Goal: Complete application form: Complete application form

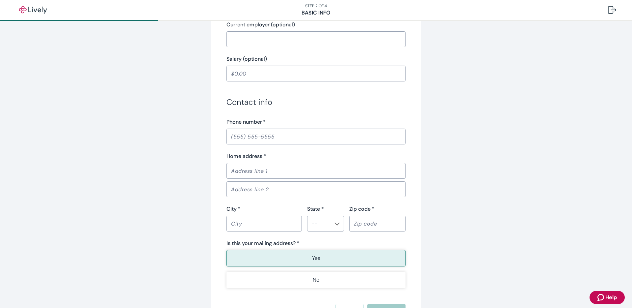
scroll to position [374, 0]
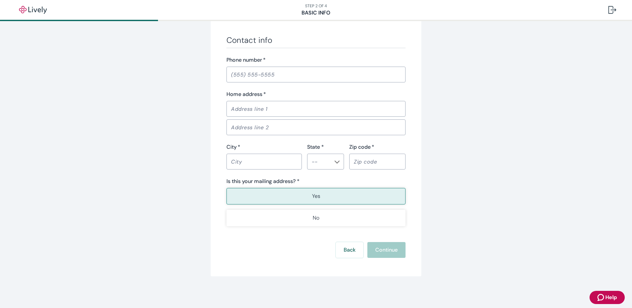
click at [366, 105] on input "Home address   *" at bounding box center [316, 108] width 179 height 13
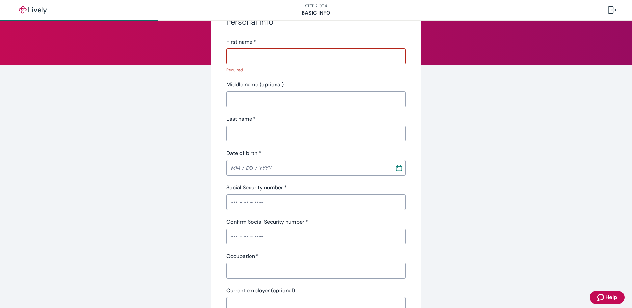
scroll to position [0, 0]
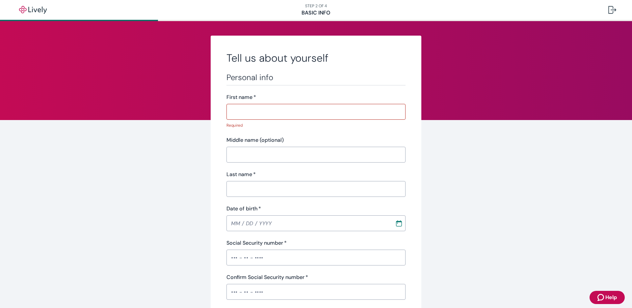
type input "228 Katie Lynn Court"
type input "kevin"
type input "Brennan"
type input "(732) 814-7966"
type input "Brick Township"
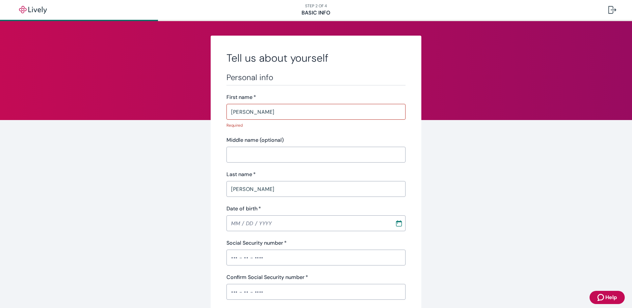
type input "New Jersey"
type input "08723"
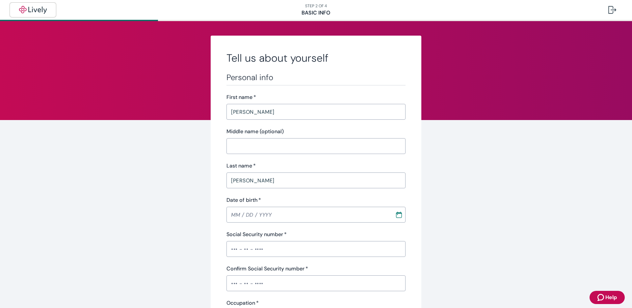
click at [35, 10] on img "button" at bounding box center [32, 10] width 37 height 8
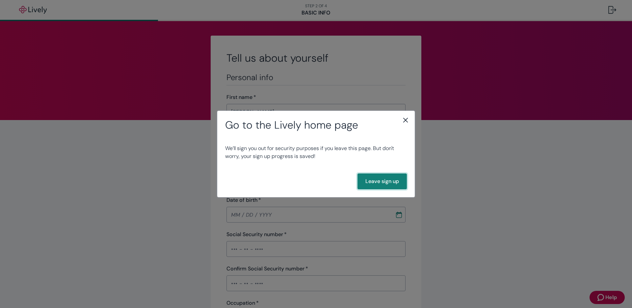
click at [369, 178] on button "Leave sign up" at bounding box center [382, 181] width 49 height 16
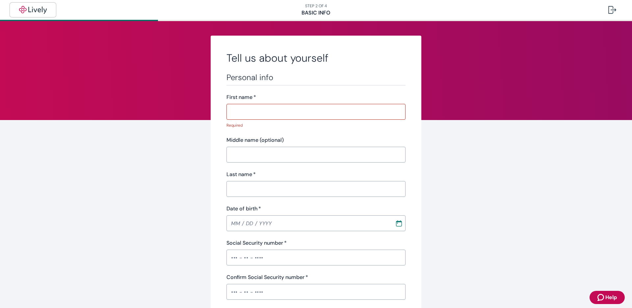
click at [26, 10] on img "button" at bounding box center [32, 10] width 37 height 8
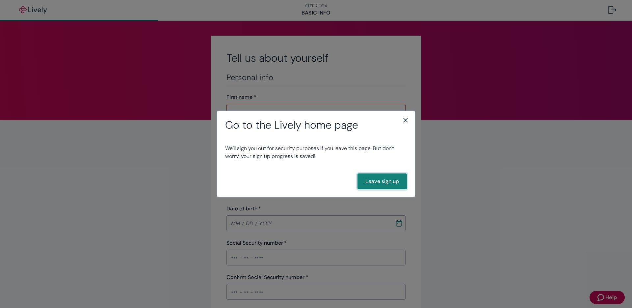
click at [380, 180] on button "Leave sign up" at bounding box center [382, 181] width 49 height 16
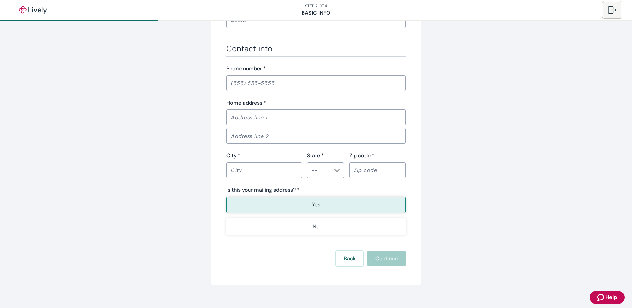
scroll to position [383, 0]
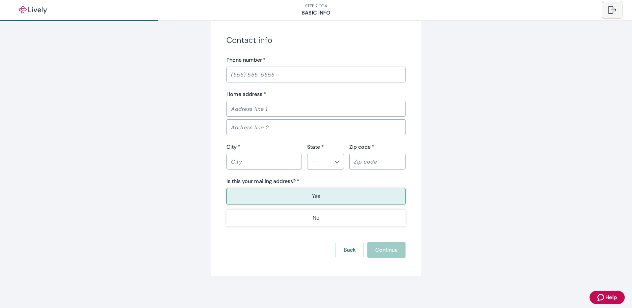
click at [609, 13] on div at bounding box center [613, 10] width 8 height 8
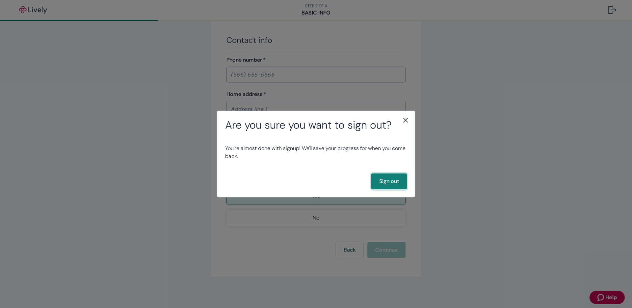
click at [392, 185] on button "Sign out" at bounding box center [389, 181] width 36 height 16
